Goal: Navigation & Orientation: Find specific page/section

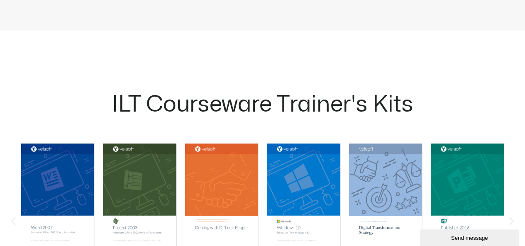
scroll to position [748, 0]
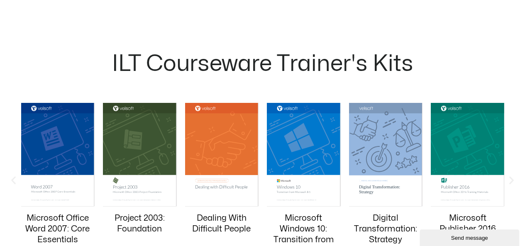
click at [468, 237] on div "Send message" at bounding box center [469, 238] width 87 height 6
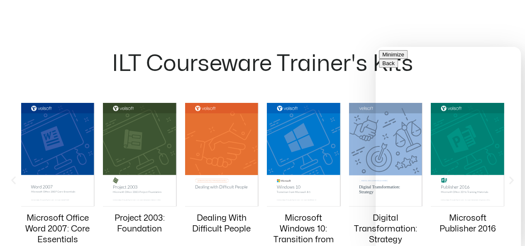
click at [408, 58] on button "Minimize" at bounding box center [393, 54] width 29 height 9
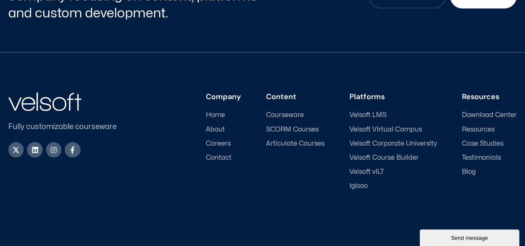
scroll to position [3895, 0]
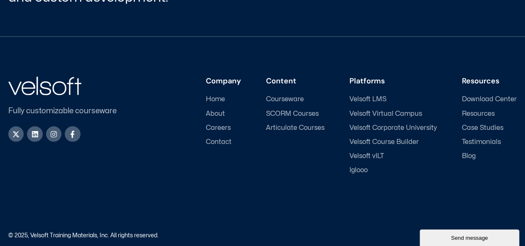
click at [301, 110] on span "SCORM Courses" at bounding box center [292, 114] width 53 height 8
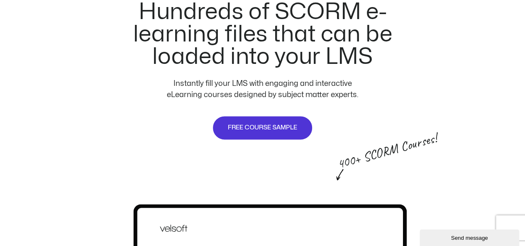
scroll to position [498, 0]
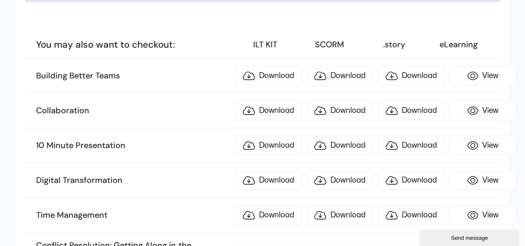
scroll to position [10447, 0]
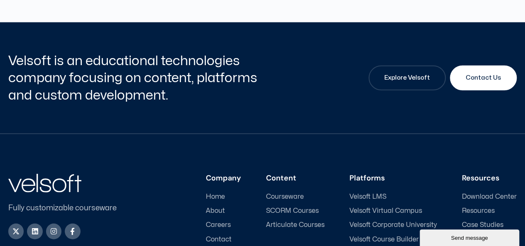
click at [291, 207] on span "SCORM Courses" at bounding box center [292, 211] width 53 height 8
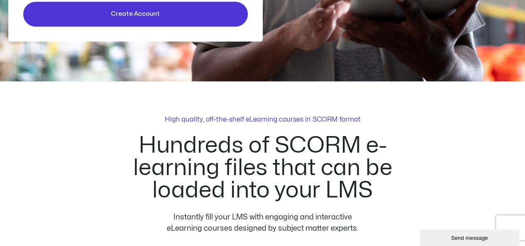
scroll to position [415, 0]
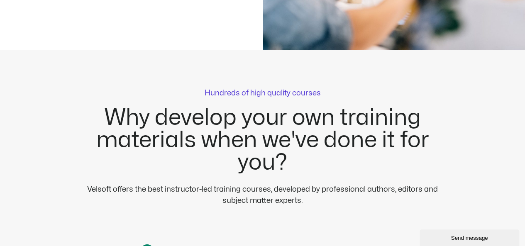
scroll to position [1943, 0]
